Goal: Information Seeking & Learning: Check status

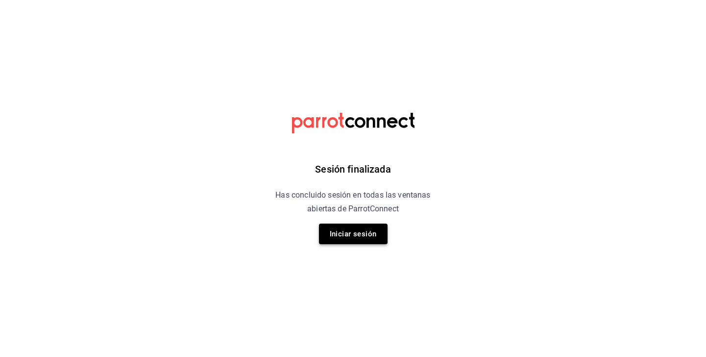
click at [367, 238] on button "Iniciar sesión" at bounding box center [353, 233] width 69 height 21
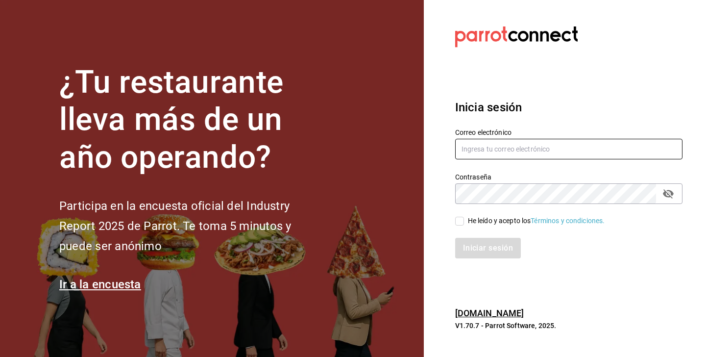
type input "[EMAIL_ADDRESS][DOMAIN_NAME]"
click at [458, 223] on input "He leído y acepto los Términos y condiciones." at bounding box center [459, 221] width 9 height 9
checkbox input "true"
click at [465, 237] on div "Iniciar sesión" at bounding box center [562, 242] width 239 height 32
click at [466, 246] on button "Iniciar sesión" at bounding box center [488, 248] width 67 height 21
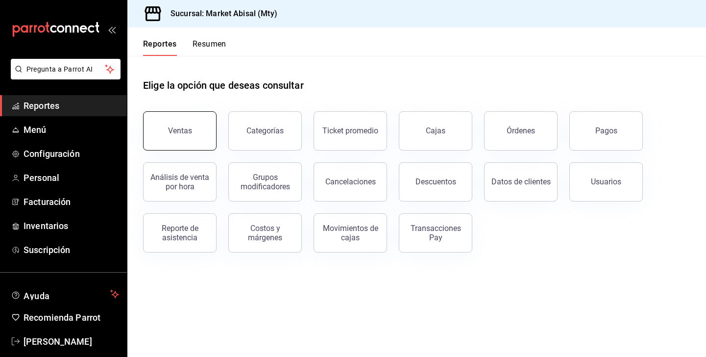
click at [183, 129] on div "Ventas" at bounding box center [180, 130] width 24 height 9
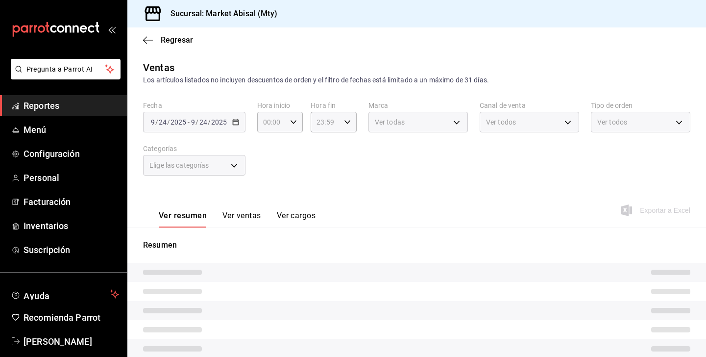
click at [203, 109] on div "Fecha [DATE] [DATE] - [DATE] [DATE]" at bounding box center [194, 116] width 102 height 31
click at [210, 116] on div "[DATE] [DATE] - [DATE] [DATE]" at bounding box center [194, 122] width 102 height 21
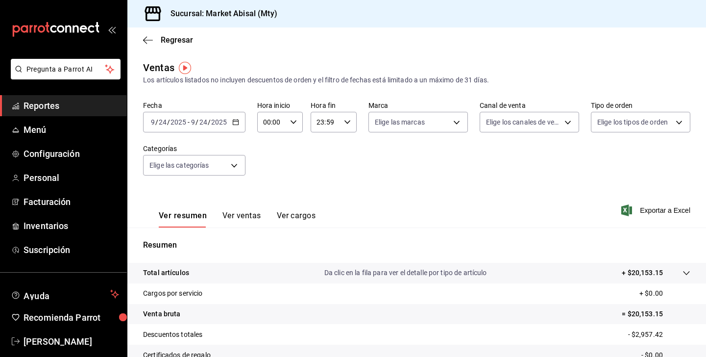
click at [235, 124] on \(Stroke\) "button" at bounding box center [236, 122] width 6 height 5
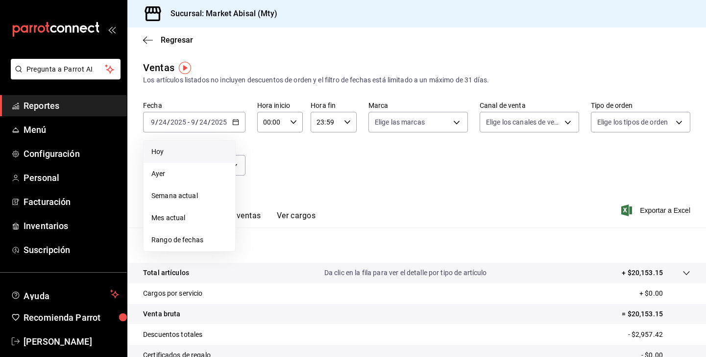
click at [194, 151] on span "Hoy" at bounding box center [189, 151] width 76 height 10
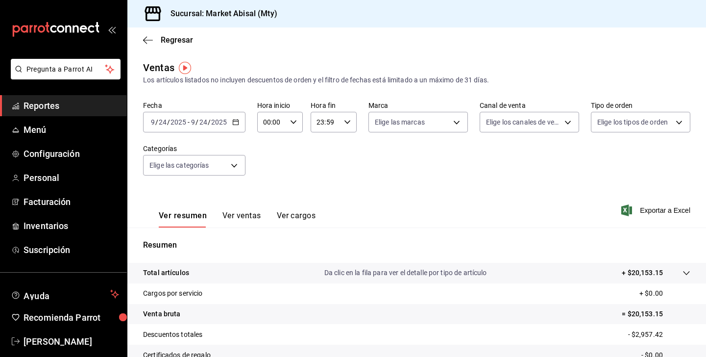
click at [241, 212] on button "Ver ventas" at bounding box center [241, 219] width 39 height 17
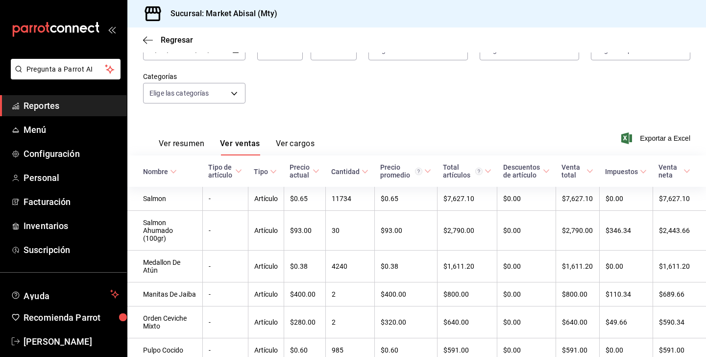
scroll to position [74, 0]
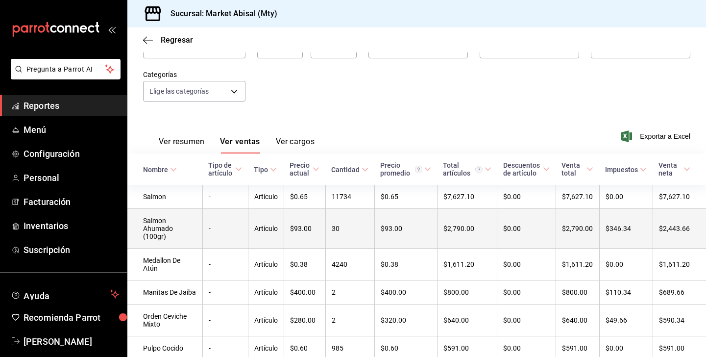
click at [374, 230] on td "$93.00" at bounding box center [405, 229] width 63 height 40
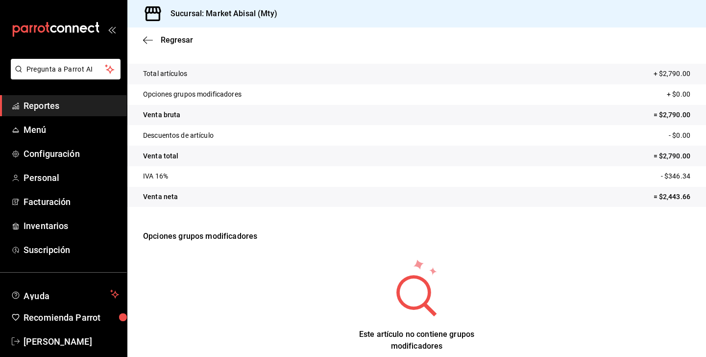
scroll to position [50, 0]
click at [672, 194] on p "= $2,443.66" at bounding box center [672, 196] width 37 height 10
click at [673, 153] on p "= $2,790.00" at bounding box center [672, 155] width 37 height 10
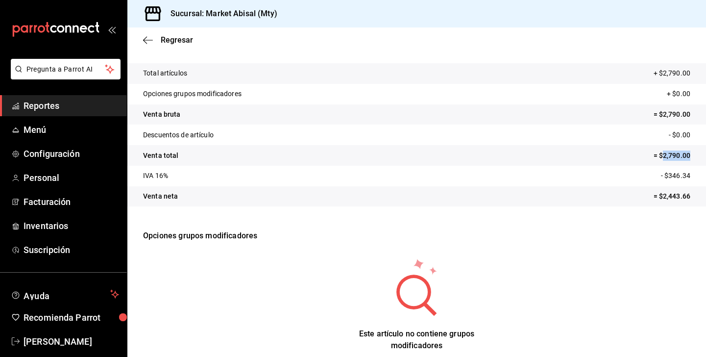
click at [673, 153] on p "= $2,790.00" at bounding box center [672, 155] width 37 height 10
click at [673, 118] on p "= $2,790.00" at bounding box center [672, 114] width 37 height 10
click at [148, 43] on icon "button" at bounding box center [148, 40] width 10 height 9
click at [172, 36] on span "Regresar" at bounding box center [177, 39] width 32 height 9
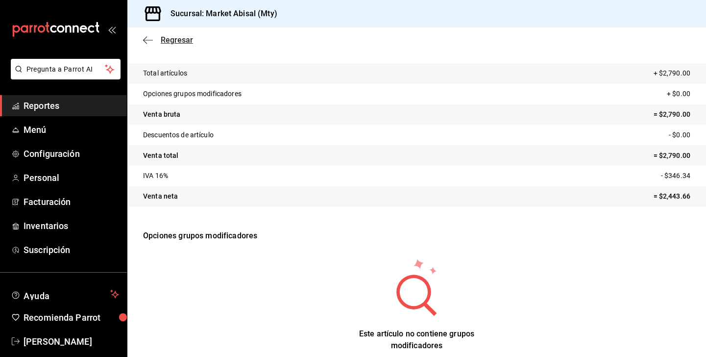
click at [182, 37] on span "Regresar" at bounding box center [177, 39] width 32 height 9
click at [82, 106] on span "Reportes" at bounding box center [72, 105] width 96 height 13
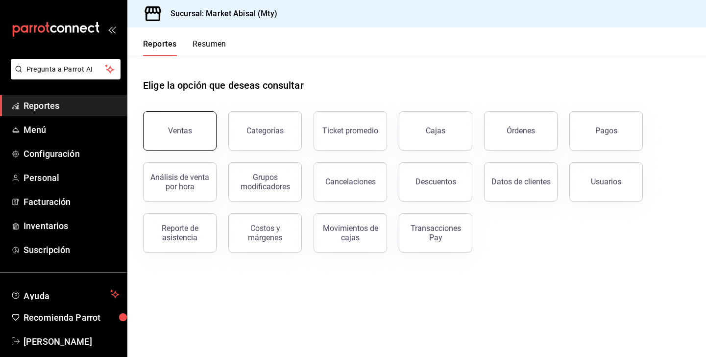
click at [191, 124] on button "Ventas" at bounding box center [179, 130] width 73 height 39
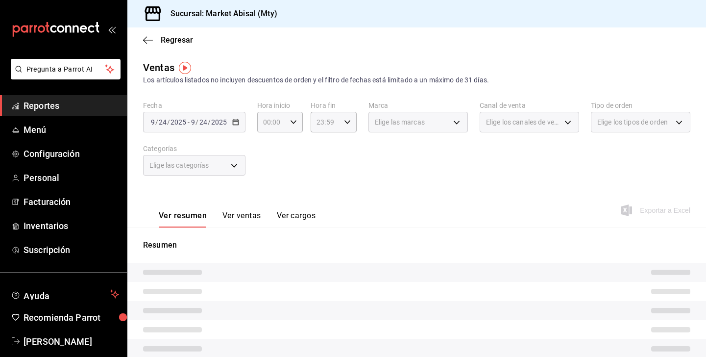
click at [213, 131] on div "[DATE] [DATE] - [DATE] [DATE]" at bounding box center [194, 122] width 102 height 21
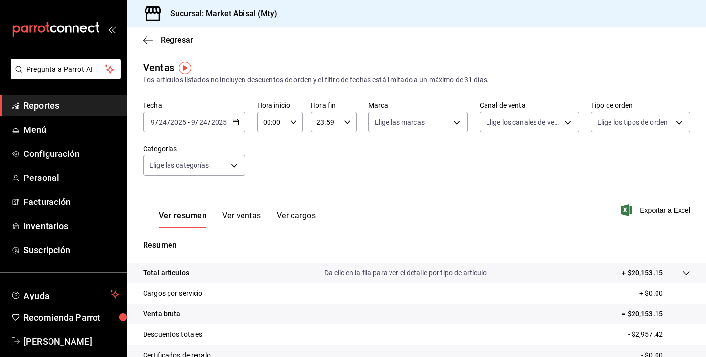
click at [213, 129] on div "[DATE] [DATE] - [DATE] [DATE]" at bounding box center [194, 122] width 102 height 21
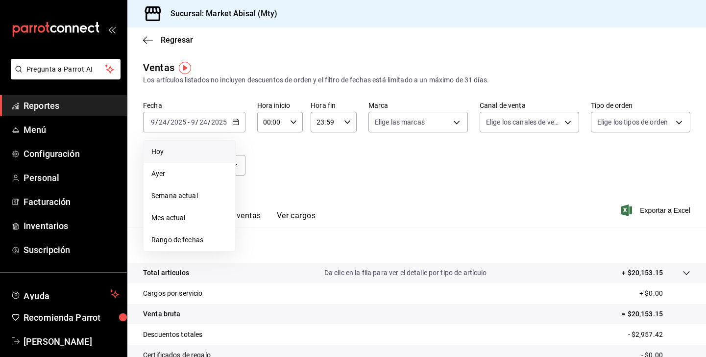
click at [191, 157] on li "Hoy" at bounding box center [190, 152] width 92 height 22
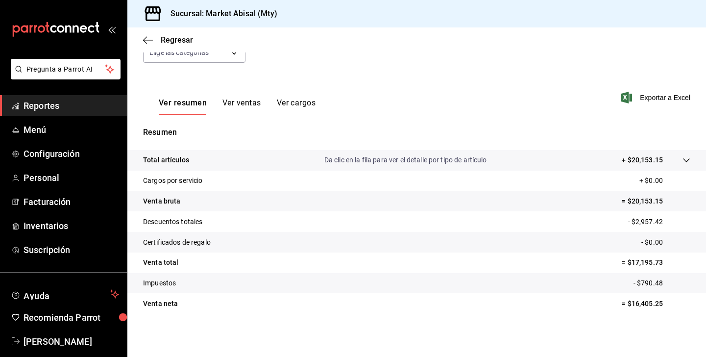
scroll to position [112, 0]
click at [241, 102] on button "Ver ventas" at bounding box center [241, 106] width 39 height 17
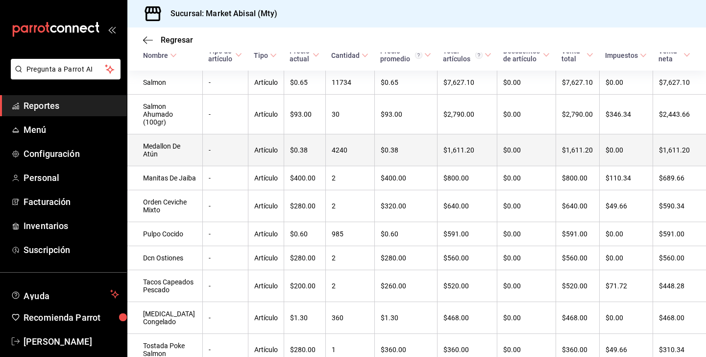
scroll to position [191, 0]
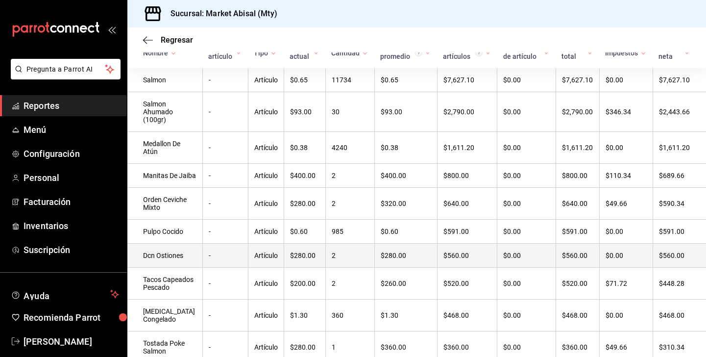
click at [183, 267] on td "Dcn Ostiones" at bounding box center [164, 255] width 75 height 24
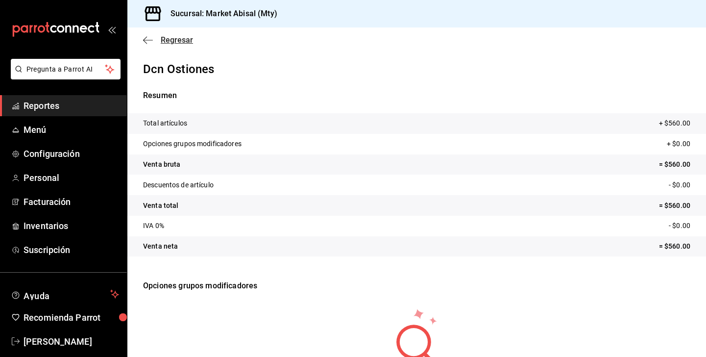
click at [151, 39] on icon "button" at bounding box center [148, 40] width 10 height 9
click at [172, 46] on div "Regresar" at bounding box center [416, 39] width 579 height 25
click at [172, 43] on span "Regresar" at bounding box center [177, 39] width 32 height 9
click at [150, 41] on icon "button" at bounding box center [148, 40] width 10 height 9
click at [151, 39] on icon "button" at bounding box center [148, 40] width 10 height 9
